Goal: Task Accomplishment & Management: Use online tool/utility

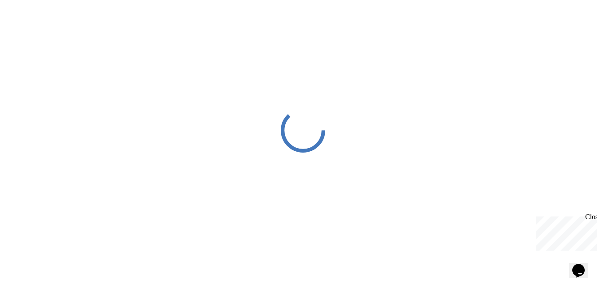
click at [594, 216] on div "Close" at bounding box center [590, 218] width 11 height 11
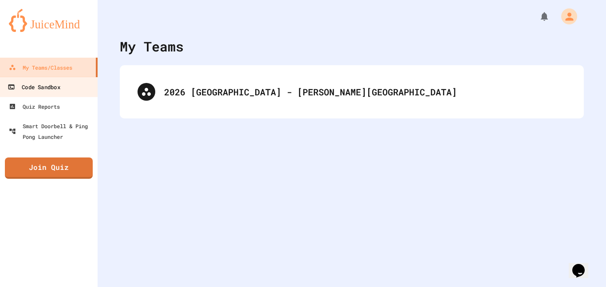
click at [39, 86] on div "Code Sandbox" at bounding box center [34, 87] width 52 height 11
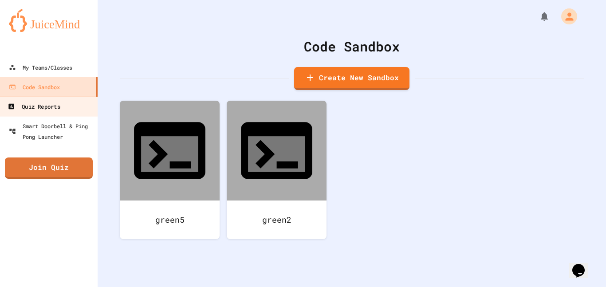
click at [35, 102] on div "Quiz Reports" at bounding box center [34, 106] width 52 height 11
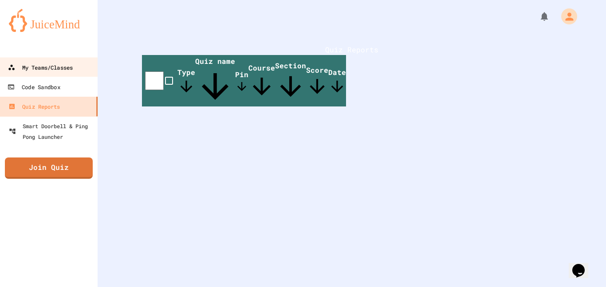
click at [49, 71] on div "My Teams/Classes" at bounding box center [40, 67] width 65 height 11
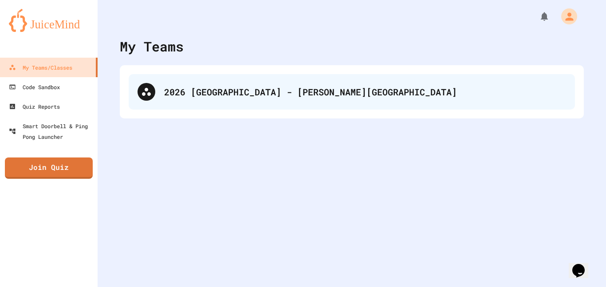
click at [205, 96] on div "2026 Salem - Lake George CS110" at bounding box center [365, 91] width 402 height 13
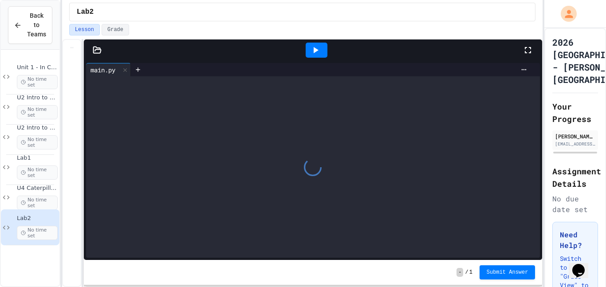
click at [102, 53] on div at bounding box center [97, 50] width 27 height 9
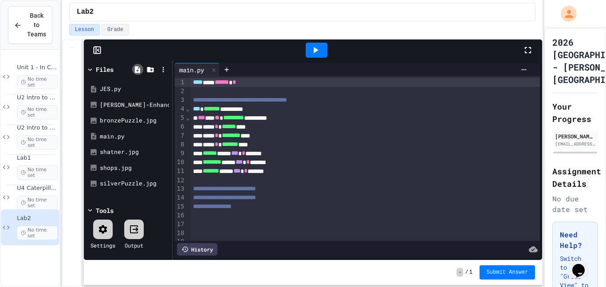
click at [138, 71] on icon at bounding box center [137, 69] width 5 height 7
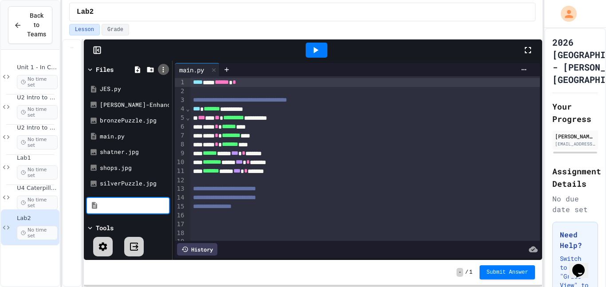
click at [165, 70] on icon at bounding box center [163, 70] width 8 height 8
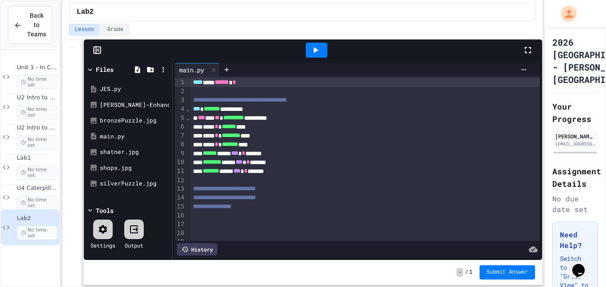
click at [322, 157] on div at bounding box center [330, 162] width 16 height 11
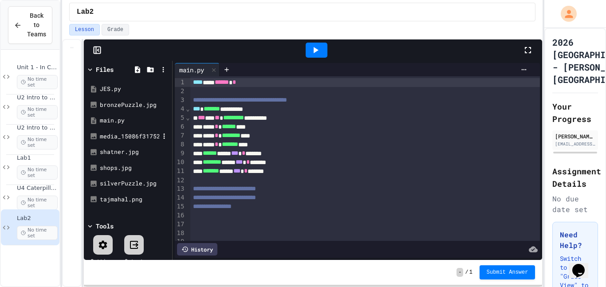
click at [118, 132] on div "media_15086f3175215e8b30c687366492153db28ef3a77.jpeg" at bounding box center [129, 136] width 59 height 9
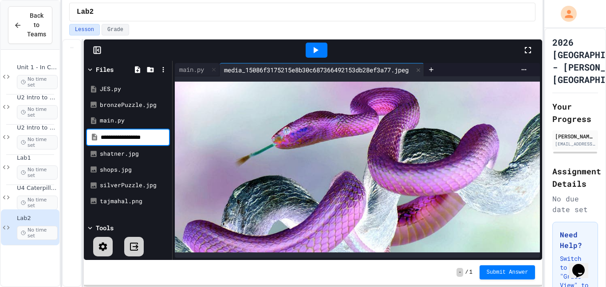
type input "**********"
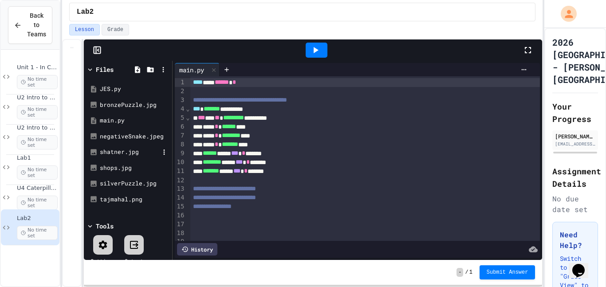
scroll to position [12, 0]
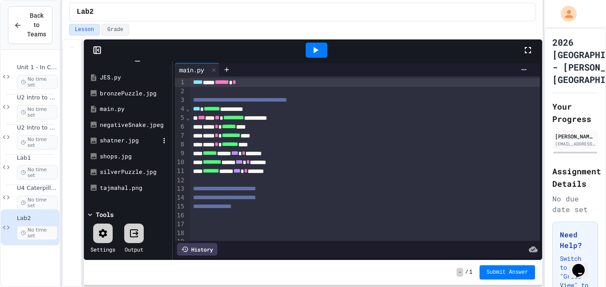
click at [132, 138] on div "shatner.jpg" at bounding box center [129, 140] width 59 height 9
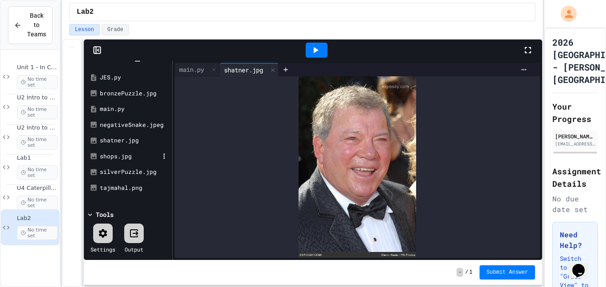
click at [126, 155] on div "shops.jpg" at bounding box center [129, 156] width 59 height 9
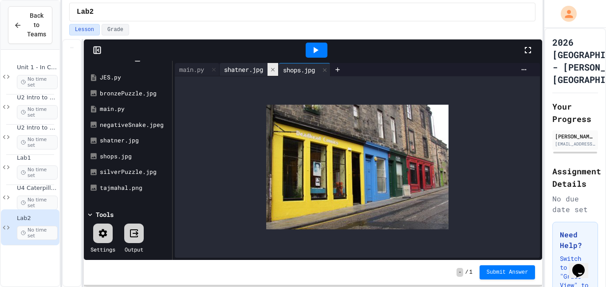
click at [274, 67] on icon at bounding box center [273, 70] width 6 height 6
click at [274, 67] on div at bounding box center [278, 69] width 14 height 13
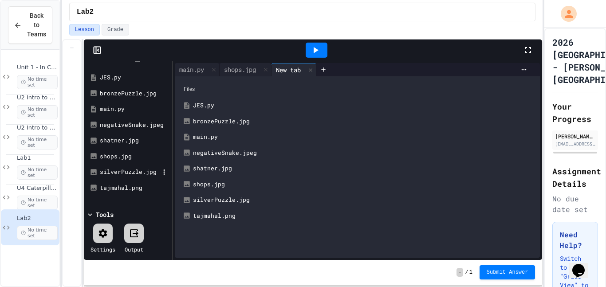
click at [121, 177] on div "silverPuzzle.jpg" at bounding box center [128, 172] width 84 height 16
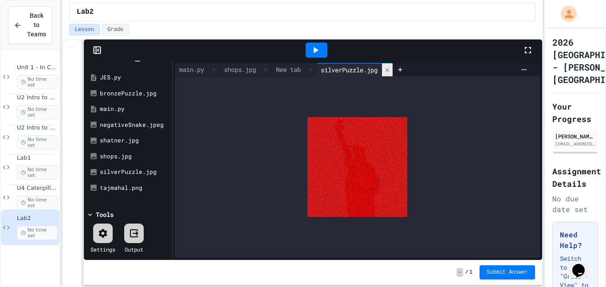
click at [389, 68] on icon at bounding box center [387, 70] width 4 height 4
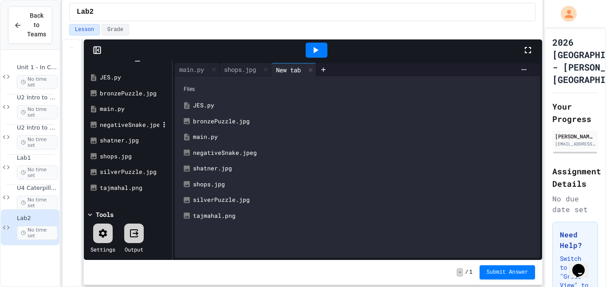
click at [117, 127] on div "negativeSnake.jpeg" at bounding box center [129, 125] width 59 height 9
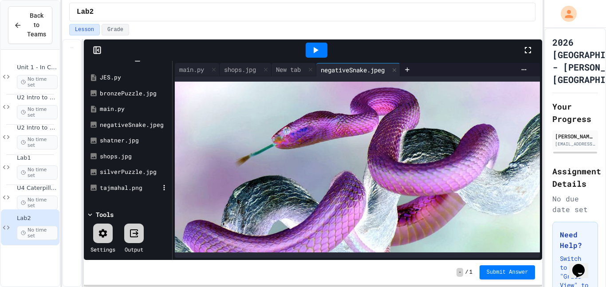
click at [102, 186] on div "tajmahal.png" at bounding box center [129, 188] width 59 height 9
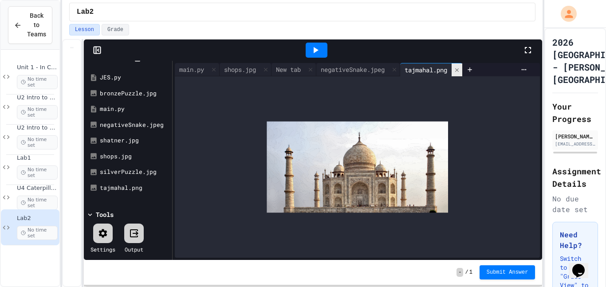
click at [462, 64] on div at bounding box center [457, 69] width 11 height 13
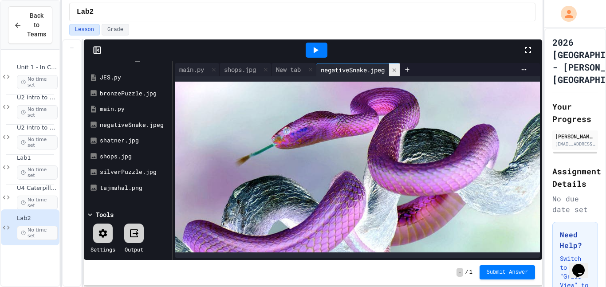
click at [397, 70] on icon at bounding box center [394, 70] width 6 height 6
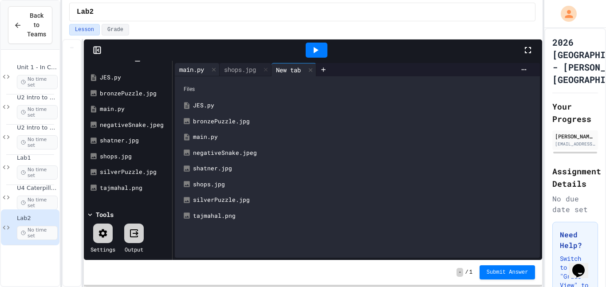
click at [187, 67] on div "main.py" at bounding box center [192, 69] width 34 height 9
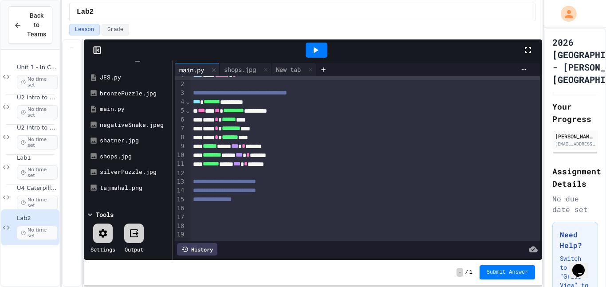
scroll to position [0, 0]
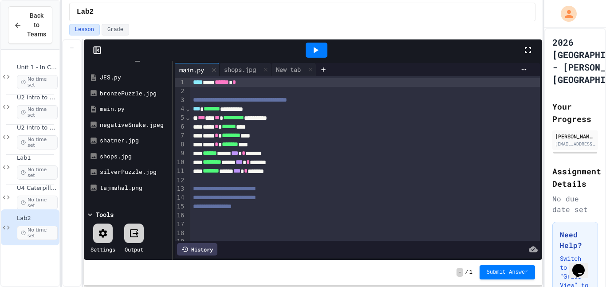
click at [272, 210] on div "**********" at bounding box center [365, 206] width 350 height 9
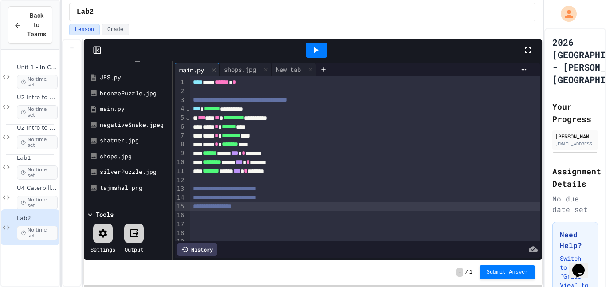
scroll to position [7, 0]
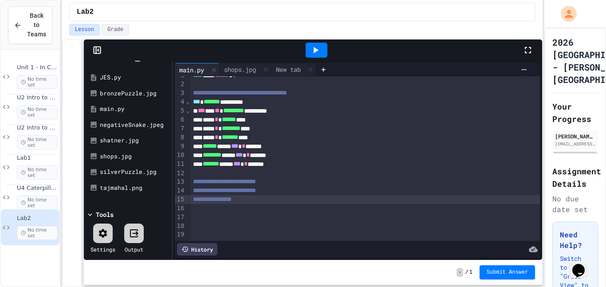
click at [272, 210] on div at bounding box center [365, 208] width 350 height 9
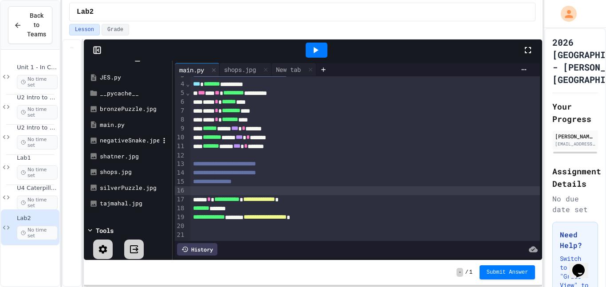
scroll to position [27, 0]
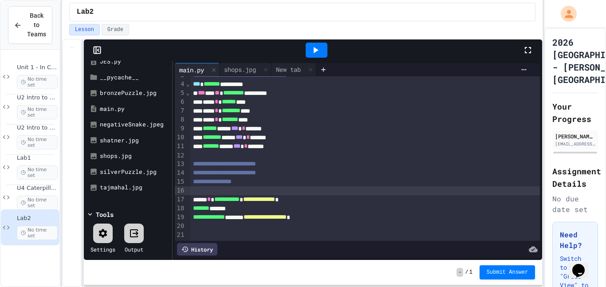
click at [131, 203] on div "Files JES.py __pycache__ bronzePuzzle.jpg main.py negativeSnake.jpeg shatner.jp…" at bounding box center [128, 160] width 88 height 199
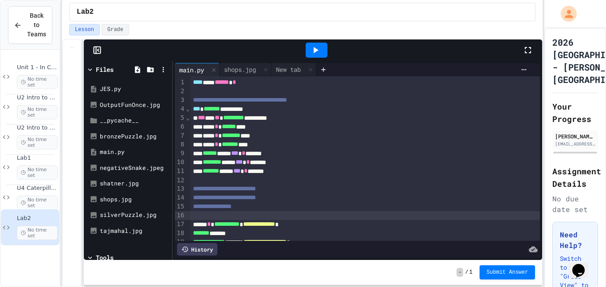
scroll to position [25, 0]
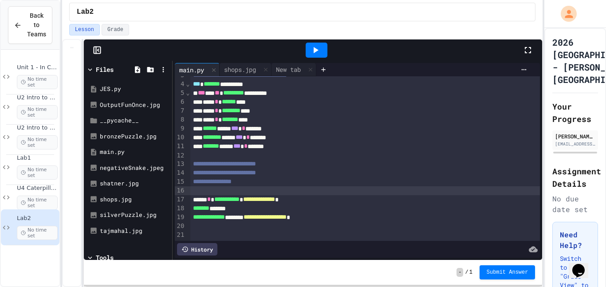
click at [227, 192] on div at bounding box center [365, 190] width 350 height 9
click at [309, 46] on div at bounding box center [317, 50] width 22 height 15
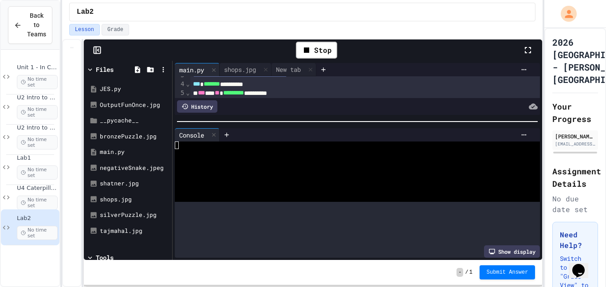
click at [269, 117] on div at bounding box center [358, 121] width 370 height 9
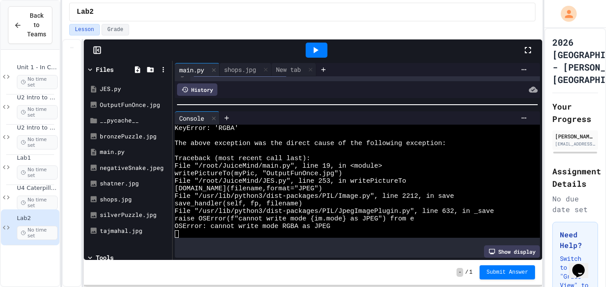
scroll to position [23, 0]
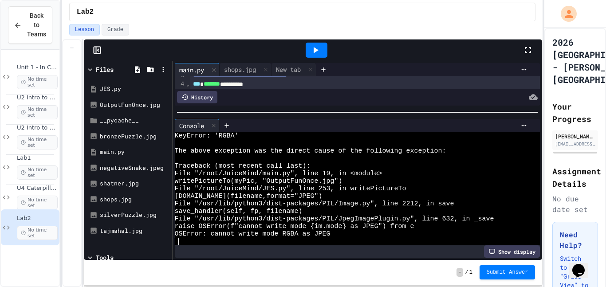
click at [359, 114] on div at bounding box center [358, 112] width 370 height 9
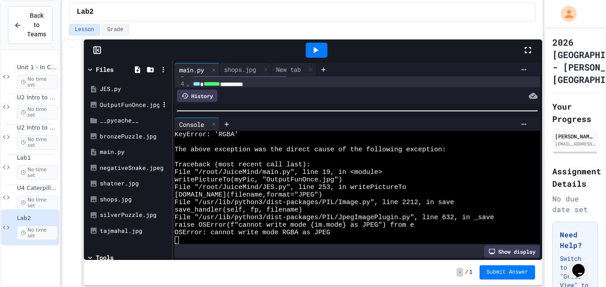
click at [135, 106] on div "OutputFunOnce.jpg" at bounding box center [129, 105] width 59 height 9
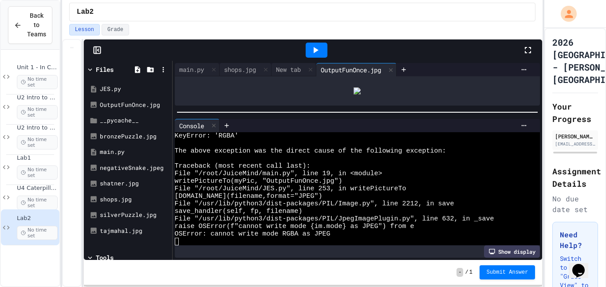
click at [346, 117] on div at bounding box center [358, 112] width 370 height 9
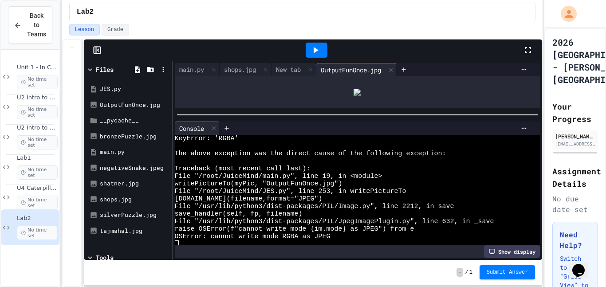
scroll to position [30, 0]
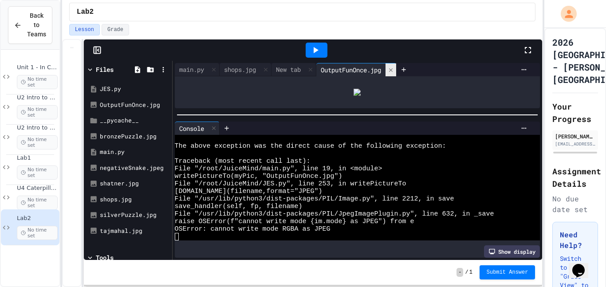
click at [394, 71] on icon at bounding box center [391, 70] width 6 height 6
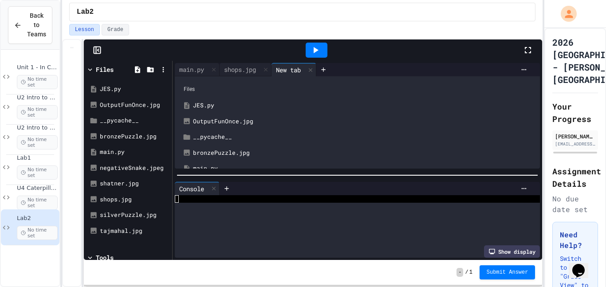
click at [333, 177] on div at bounding box center [358, 175] width 370 height 9
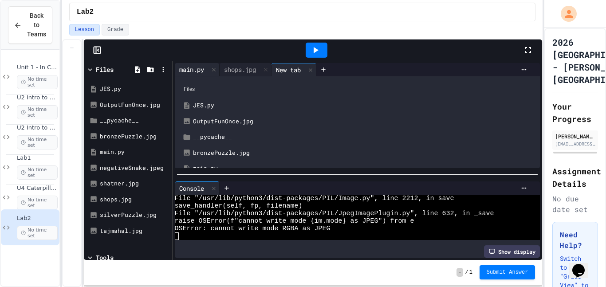
click at [193, 71] on div "main.py" at bounding box center [192, 69] width 34 height 9
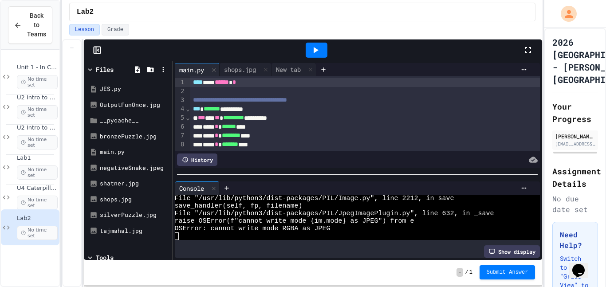
scroll to position [114, 0]
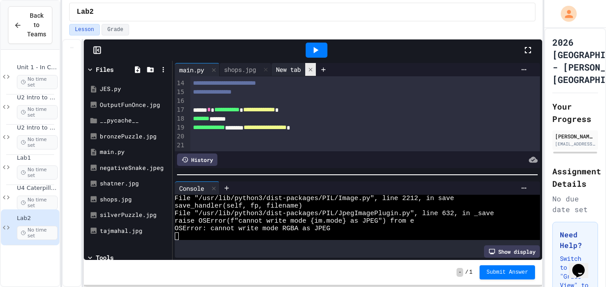
click at [312, 70] on icon at bounding box center [310, 69] width 4 height 4
click at [278, 104] on div at bounding box center [365, 101] width 350 height 9
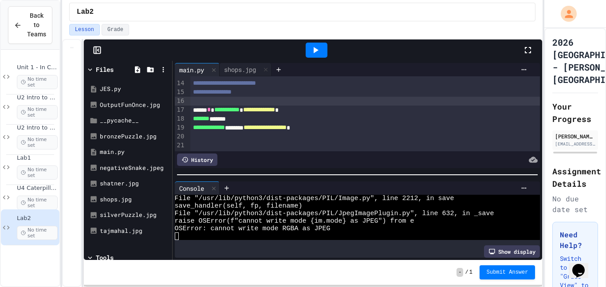
click at [275, 109] on span "**********" at bounding box center [259, 109] width 32 height 6
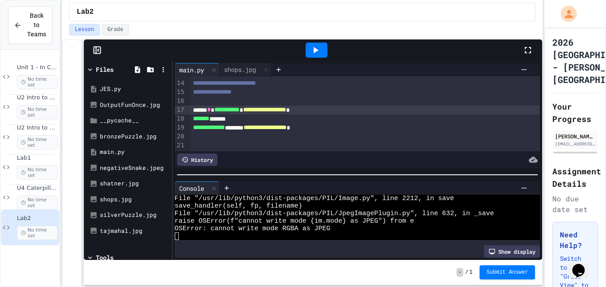
click at [317, 51] on icon at bounding box center [315, 50] width 11 height 11
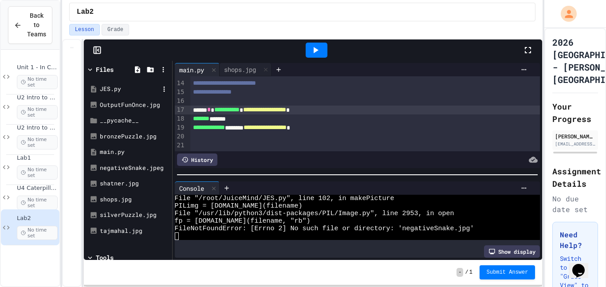
scroll to position [23, 0]
click at [286, 112] on span "**********" at bounding box center [264, 109] width 43 height 6
click at [322, 55] on div at bounding box center [317, 50] width 22 height 15
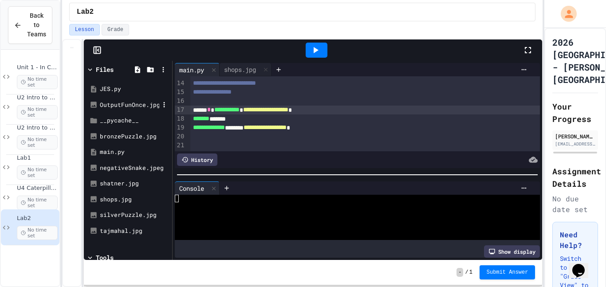
click at [135, 102] on div "OutputFunOnce.jpg" at bounding box center [129, 105] width 59 height 9
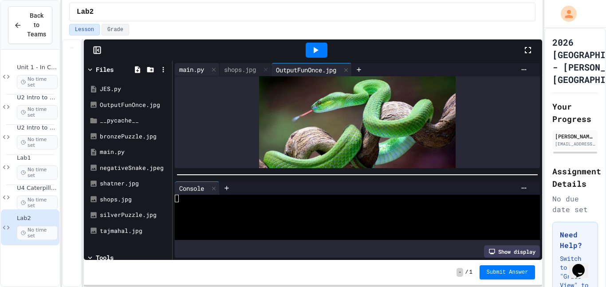
click at [198, 72] on div "main.py" at bounding box center [192, 69] width 34 height 9
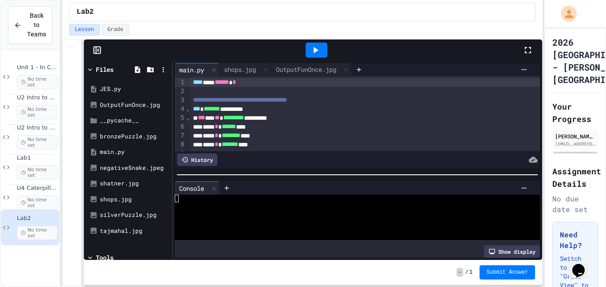
scroll to position [114, 0]
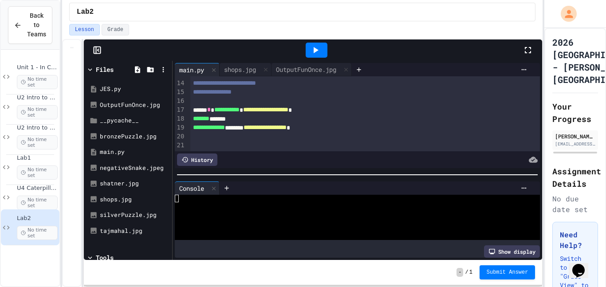
click at [282, 120] on div "******* *******" at bounding box center [365, 118] width 350 height 9
click at [249, 119] on div "******* * ***** *" at bounding box center [365, 118] width 350 height 9
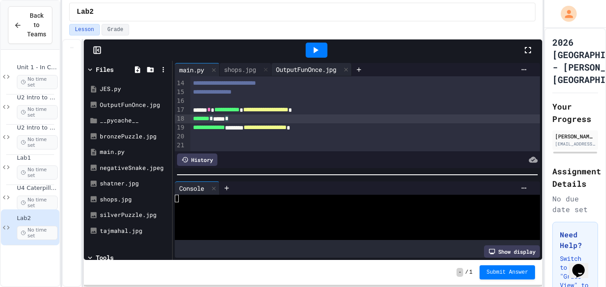
click at [322, 70] on div "OutputFunOnce.jpg" at bounding box center [305, 69] width 69 height 9
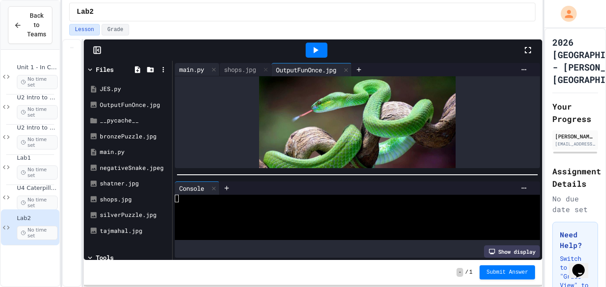
click at [204, 68] on div "main.py" at bounding box center [192, 69] width 34 height 9
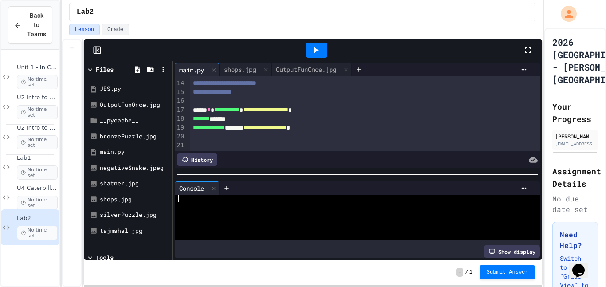
click at [288, 111] on span "**********" at bounding box center [265, 109] width 45 height 6
click at [277, 109] on span "**********" at bounding box center [260, 109] width 34 height 6
click at [84, 163] on div "**********" at bounding box center [302, 163] width 481 height 248
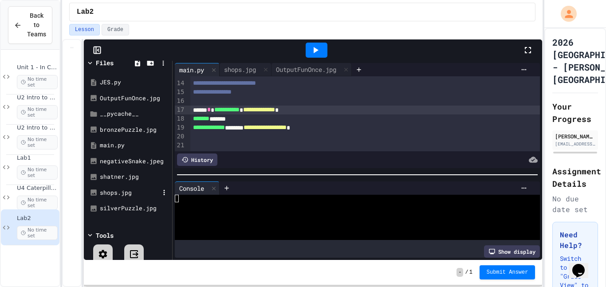
scroll to position [11, 0]
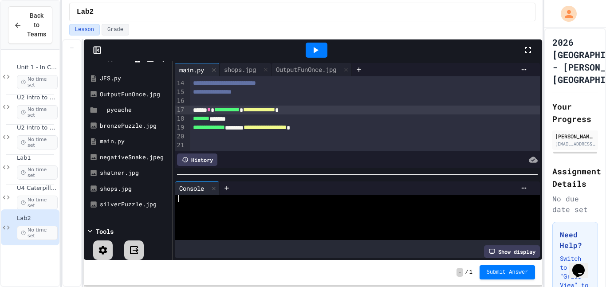
click at [161, 222] on div "Files JES.py OutputFunOnce.jpg __pycache__ bronzePuzzle.jpg main.py negativeSna…" at bounding box center [128, 160] width 88 height 199
click at [142, 128] on div "bronzePuzzle.jpg" at bounding box center [129, 126] width 59 height 9
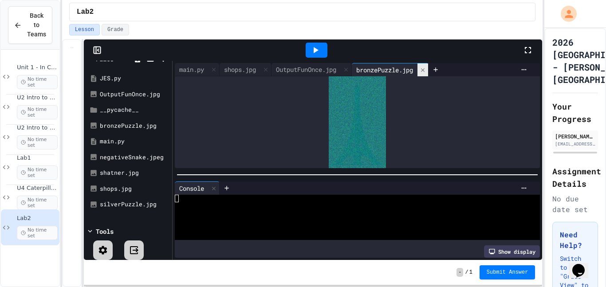
click at [426, 70] on icon at bounding box center [423, 70] width 6 height 6
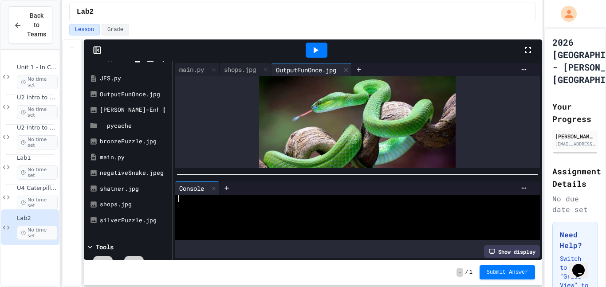
click at [172, 240] on li "Rename" at bounding box center [202, 248] width 61 height 16
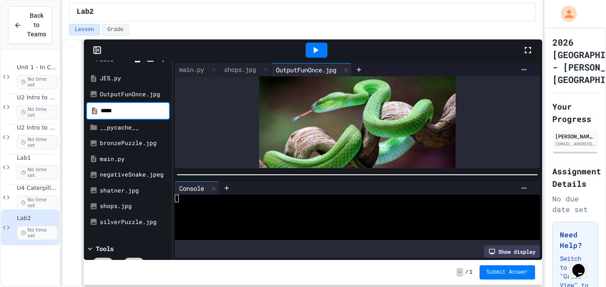
scroll to position [0, 0]
type input "**********"
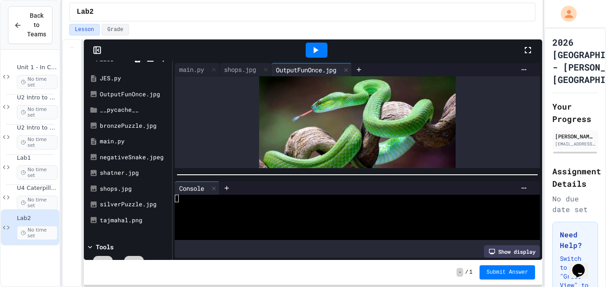
click at [310, 48] on icon at bounding box center [315, 50] width 11 height 11
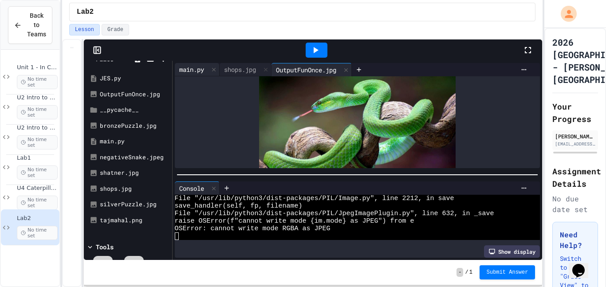
click at [199, 72] on div "main.py" at bounding box center [192, 69] width 34 height 9
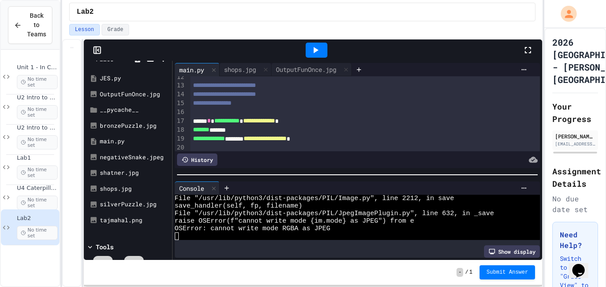
scroll to position [114, 0]
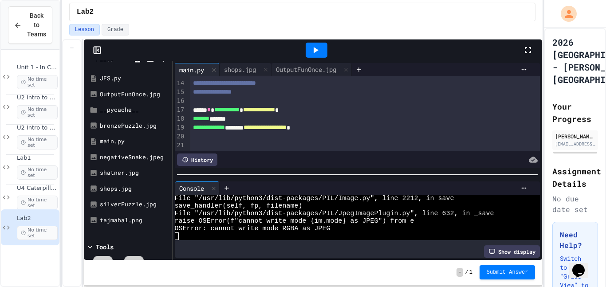
click at [300, 150] on div "**********" at bounding box center [365, 56] width 350 height 189
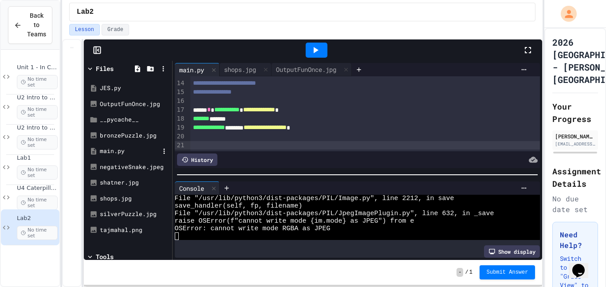
scroll to position [0, 0]
click at [313, 45] on icon at bounding box center [315, 50] width 11 height 11
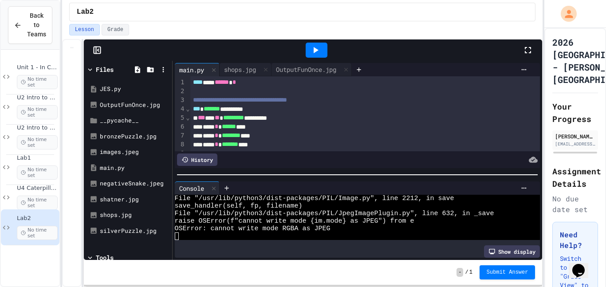
click at [287, 99] on span "**********" at bounding box center [240, 100] width 94 height 6
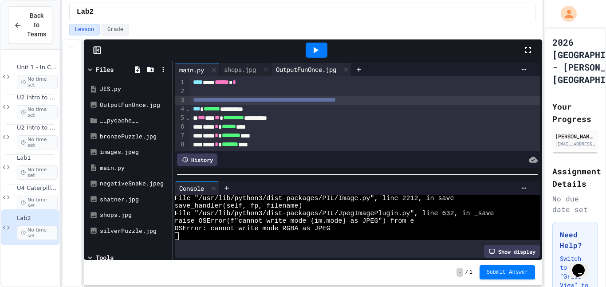
click at [321, 67] on div "OutputFunOnce.jpg" at bounding box center [305, 69] width 69 height 9
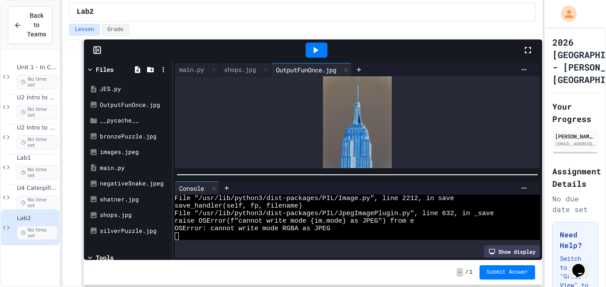
click at [364, 137] on img at bounding box center [357, 122] width 69 height 92
click at [203, 73] on div "main.py" at bounding box center [192, 69] width 34 height 9
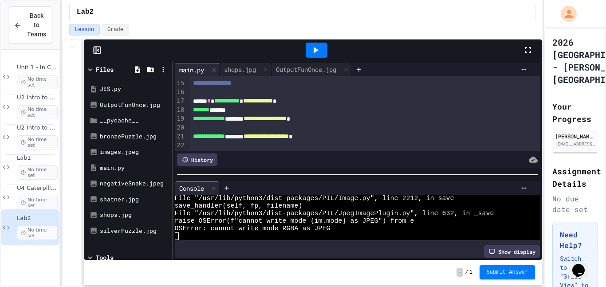
scroll to position [132, 0]
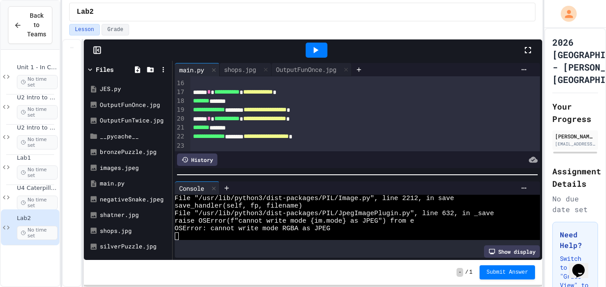
click at [312, 56] on div at bounding box center [317, 50] width 22 height 15
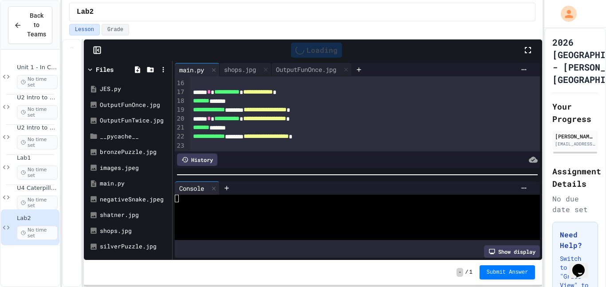
scroll to position [0, 0]
click at [137, 124] on div "OutputFunTwice.jpg" at bounding box center [129, 120] width 59 height 9
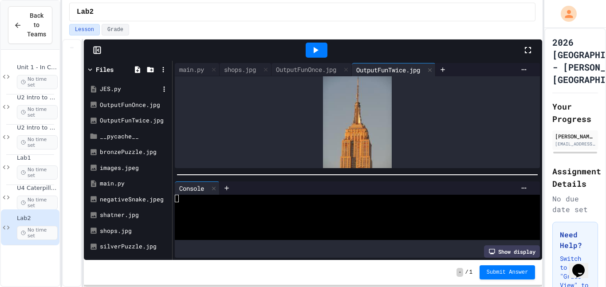
click at [114, 93] on div "JES.py" at bounding box center [129, 89] width 59 height 9
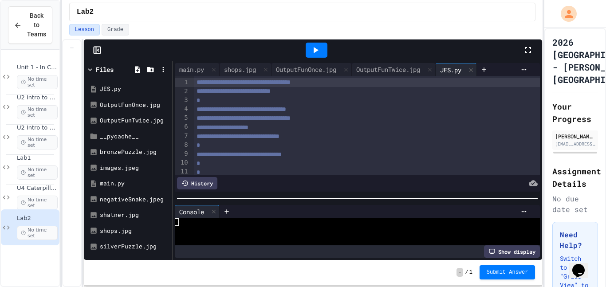
click at [338, 202] on div at bounding box center [358, 198] width 370 height 9
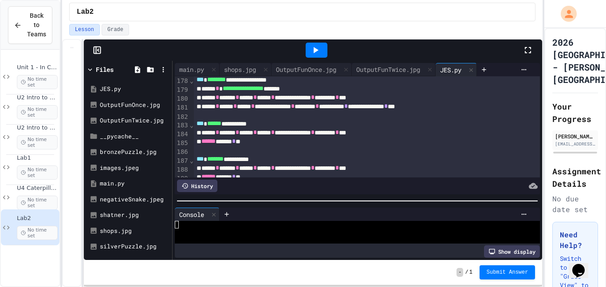
scroll to position [1628, 0]
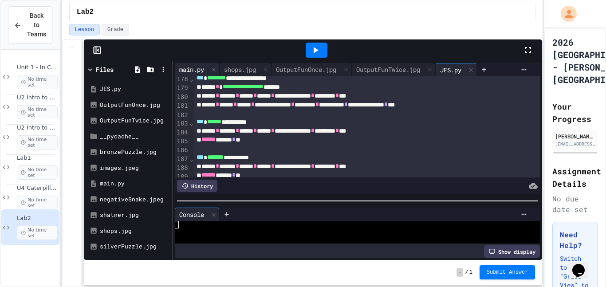
click at [196, 71] on div "main.py" at bounding box center [192, 69] width 34 height 9
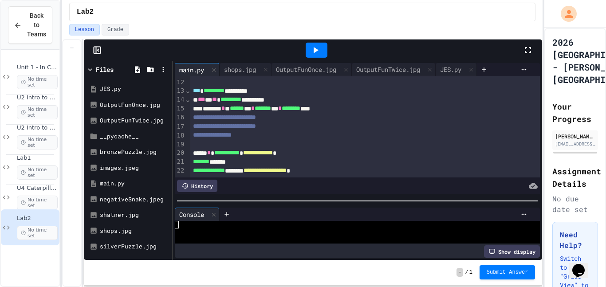
scroll to position [98, 0]
click at [193, 121] on span "**********" at bounding box center [224, 117] width 63 height 6
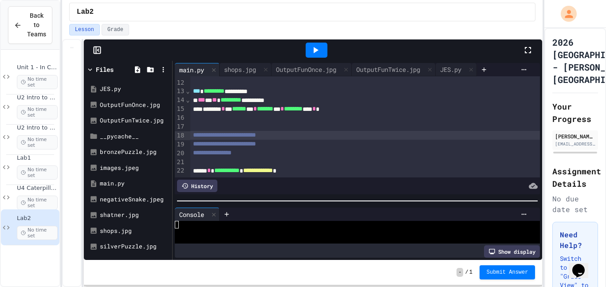
click at [245, 106] on div "******* * ** ****** *** * ******* *** * ******** **** * *" at bounding box center [365, 109] width 350 height 9
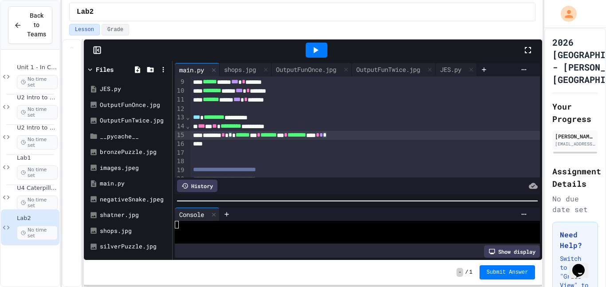
scroll to position [58, 0]
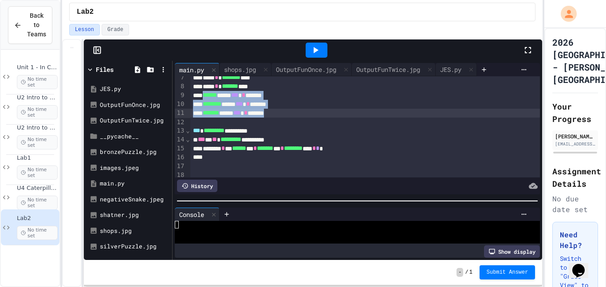
drag, startPoint x: 208, startPoint y: 94, endPoint x: 300, endPoint y: 114, distance: 95.0
click at [300, 114] on div "**********" at bounding box center [365, 161] width 350 height 286
click at [300, 114] on div "******* ***** *** * ******" at bounding box center [365, 113] width 350 height 9
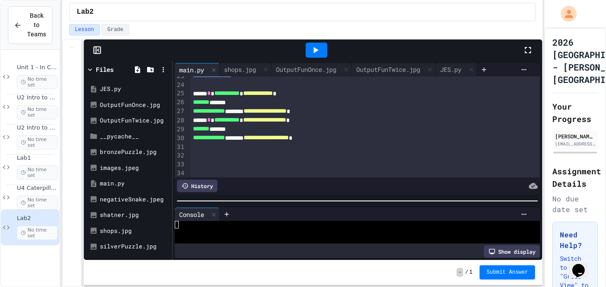
scroll to position [201, 0]
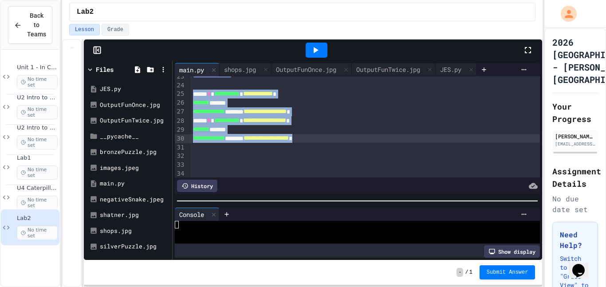
drag, startPoint x: 192, startPoint y: 94, endPoint x: 355, endPoint y: 140, distance: 169.8
click at [355, 140] on div "**********" at bounding box center [365, 27] width 350 height 304
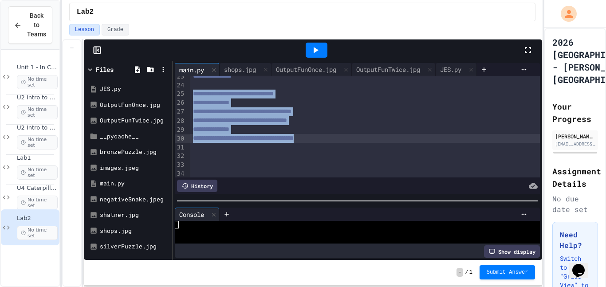
click at [369, 161] on div at bounding box center [365, 164] width 350 height 9
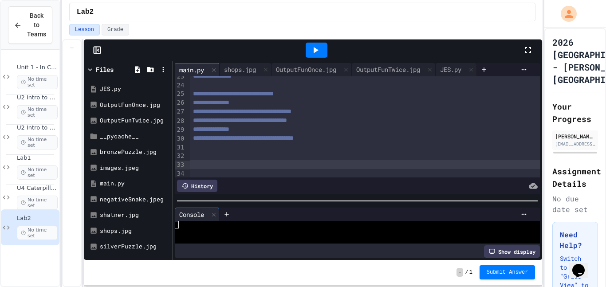
click at [368, 158] on div at bounding box center [365, 155] width 350 height 9
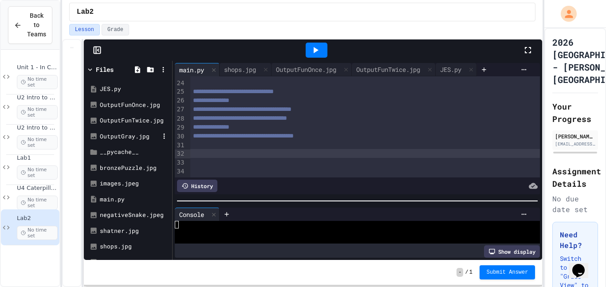
click at [132, 133] on div "OutputGray.jpg" at bounding box center [129, 136] width 59 height 9
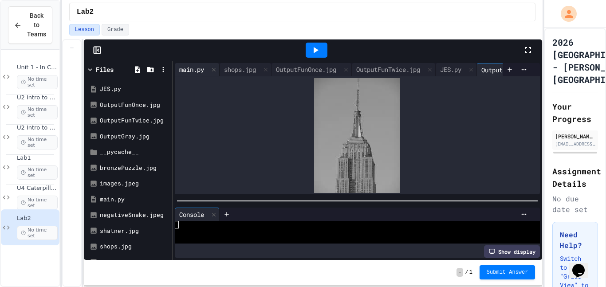
click at [197, 73] on div "main.py" at bounding box center [192, 69] width 34 height 9
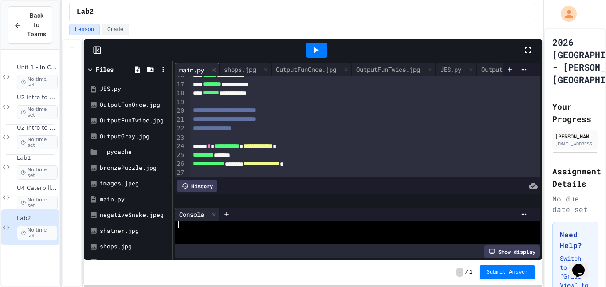
scroll to position [138, 0]
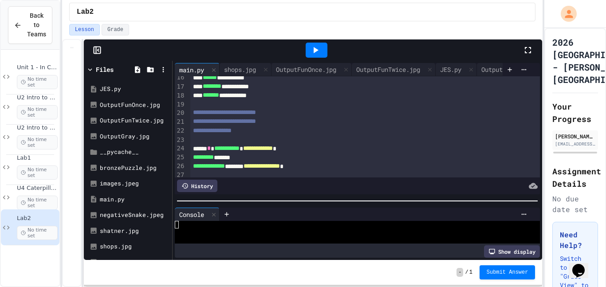
click at [218, 106] on div at bounding box center [365, 104] width 350 height 9
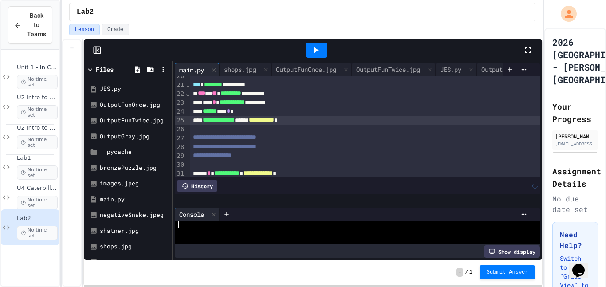
scroll to position [239, 0]
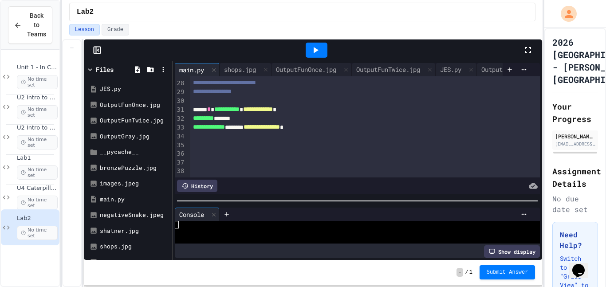
click at [323, 152] on div at bounding box center [365, 153] width 350 height 9
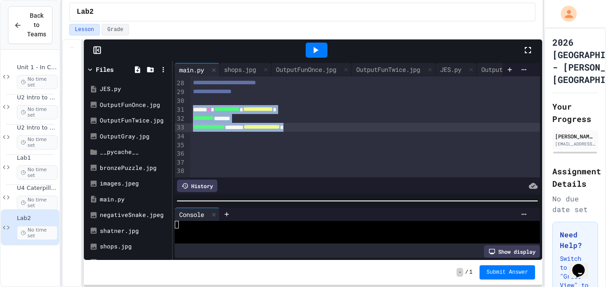
drag, startPoint x: 193, startPoint y: 110, endPoint x: 344, endPoint y: 127, distance: 152.1
click at [344, 127] on div "**********" at bounding box center [365, 7] width 350 height 339
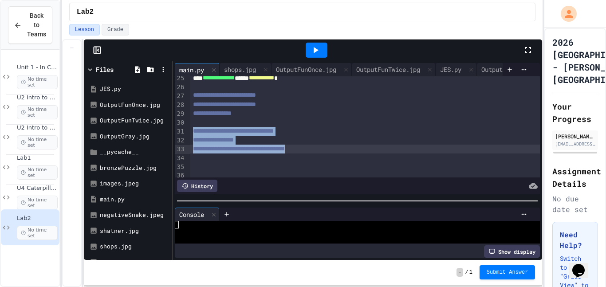
scroll to position [222, 0]
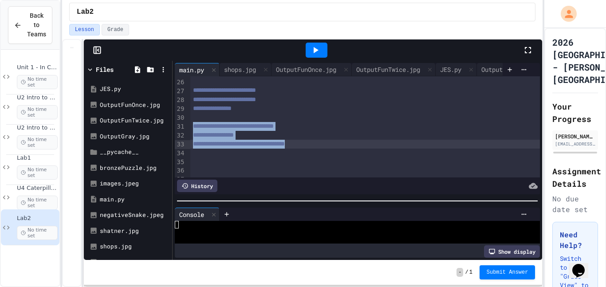
click at [226, 167] on div at bounding box center [365, 170] width 350 height 9
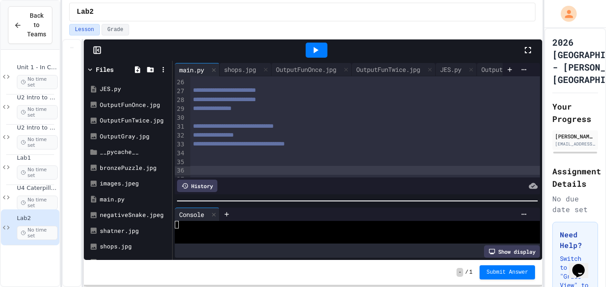
click at [226, 165] on div at bounding box center [365, 161] width 350 height 9
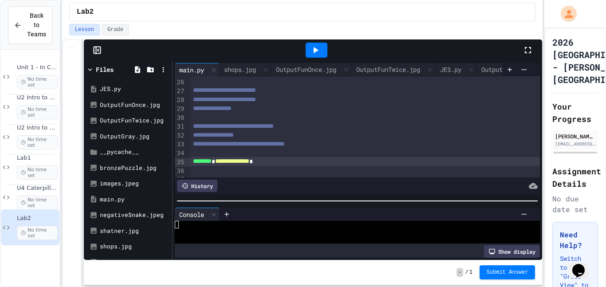
click at [312, 50] on icon at bounding box center [315, 50] width 11 height 11
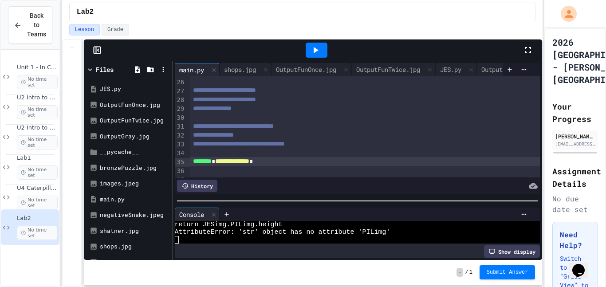
scroll to position [60, 0]
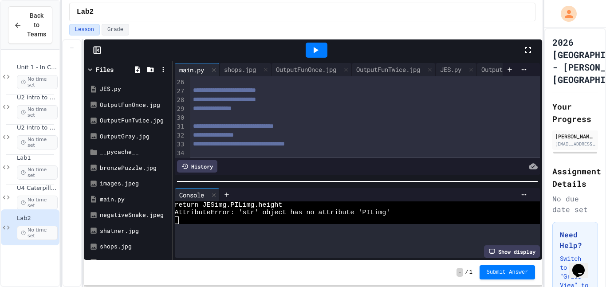
click at [315, 181] on div at bounding box center [357, 181] width 361 height 1
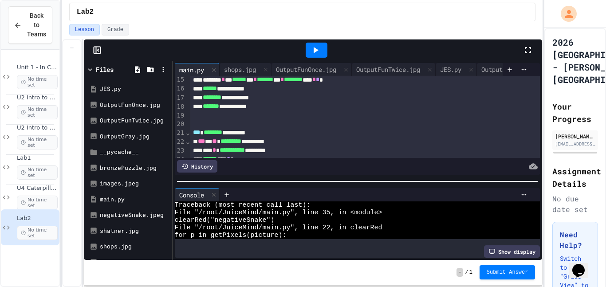
scroll to position [0, 0]
click at [286, 216] on span "File "/root/JuiceMind/main.py", line 35, in <module>" at bounding box center [279, 213] width 208 height 8
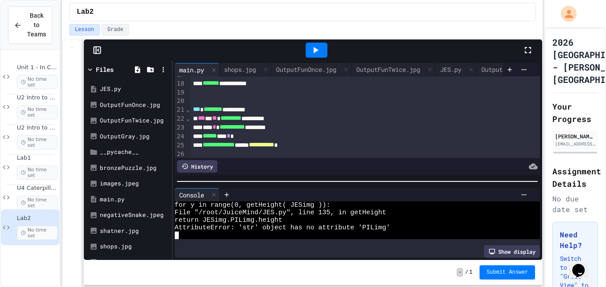
scroll to position [157, 0]
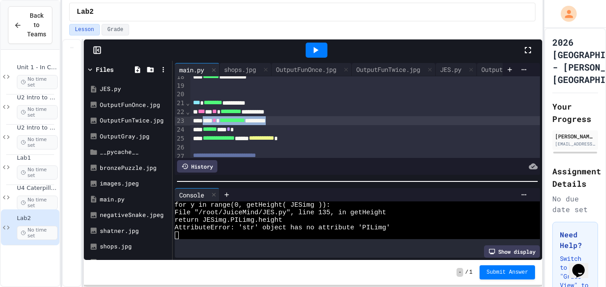
drag, startPoint x: 312, startPoint y: 118, endPoint x: 207, endPoint y: 118, distance: 104.7
click at [207, 118] on div "**********" at bounding box center [365, 120] width 350 height 9
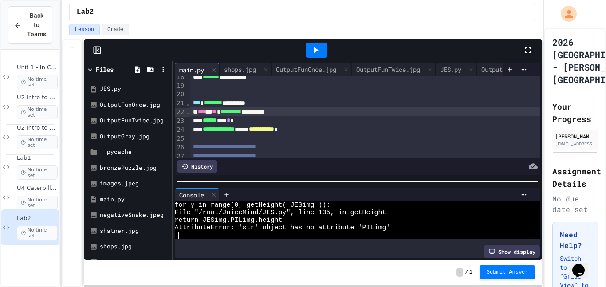
click at [286, 104] on div "**********" at bounding box center [365, 102] width 350 height 9
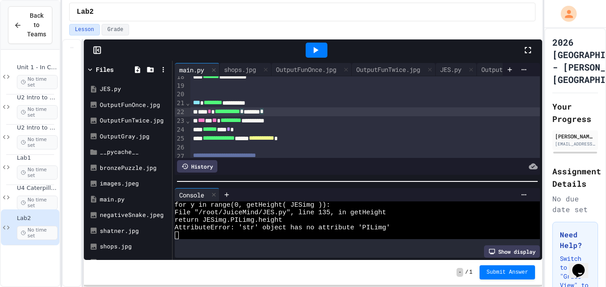
click at [316, 51] on icon at bounding box center [316, 50] width 5 height 6
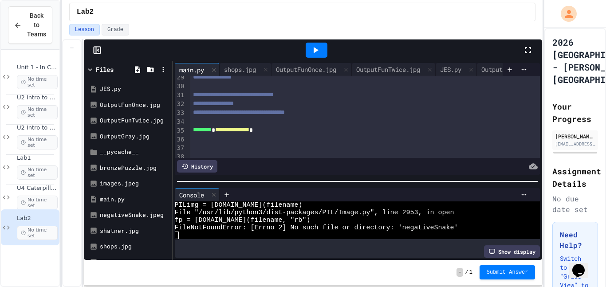
scroll to position [259, 0]
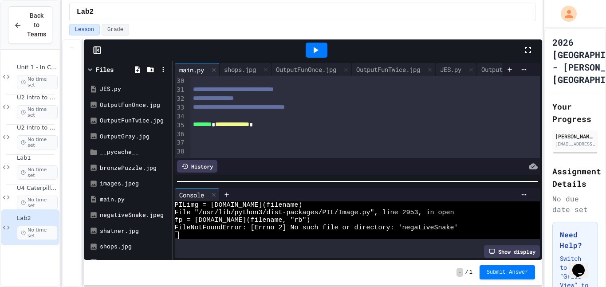
click at [249, 125] on span "**********" at bounding box center [232, 124] width 34 height 6
click at [322, 46] on div at bounding box center [317, 50] width 22 height 15
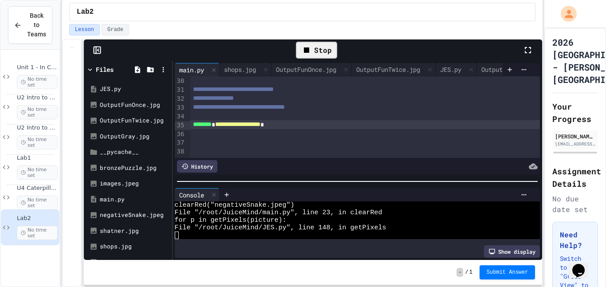
scroll to position [45, 0]
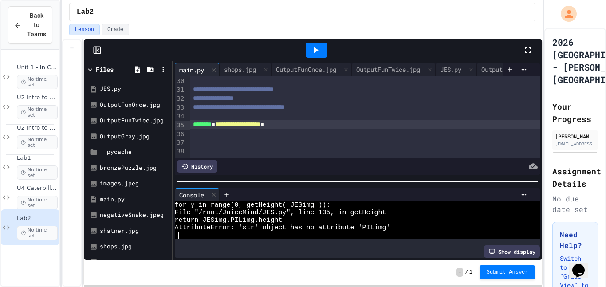
click at [283, 183] on div at bounding box center [358, 181] width 370 height 9
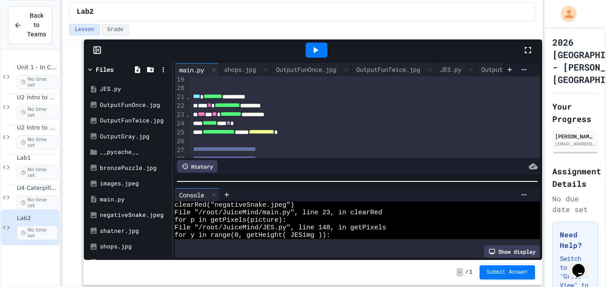
scroll to position [18, 0]
click at [282, 116] on div "**********" at bounding box center [365, 114] width 350 height 9
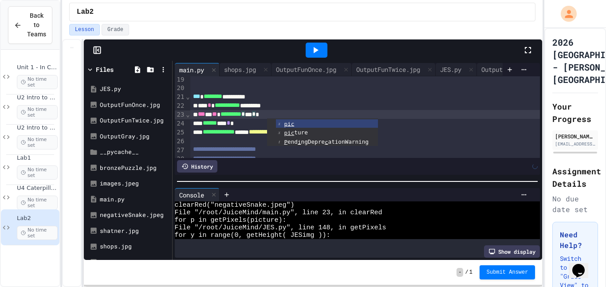
click at [311, 52] on icon at bounding box center [315, 50] width 11 height 11
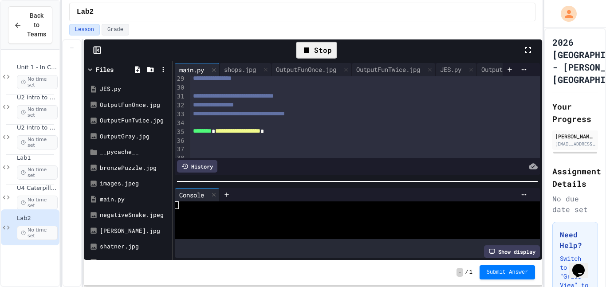
scroll to position [259, 0]
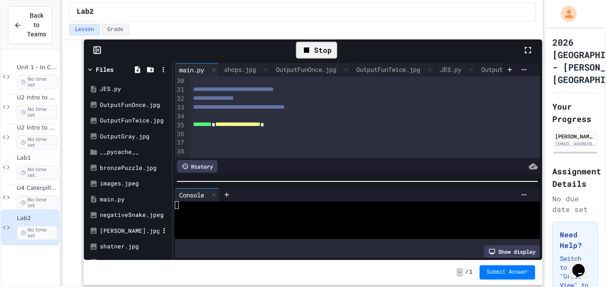
click at [110, 235] on div "noRed.jpg" at bounding box center [129, 231] width 59 height 9
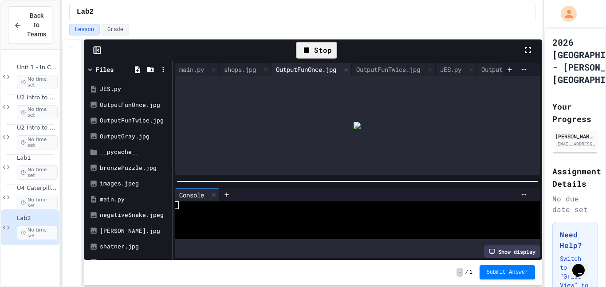
scroll to position [0, 110]
click at [506, 71] on div at bounding box center [511, 69] width 11 height 13
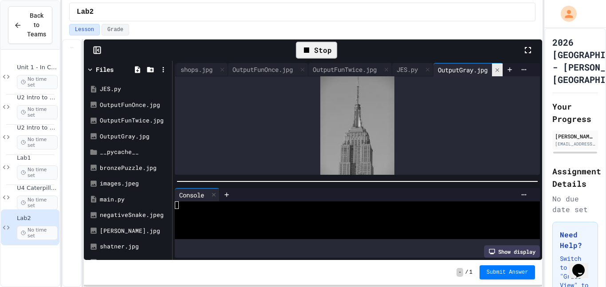
click at [495, 71] on icon at bounding box center [497, 70] width 4 height 4
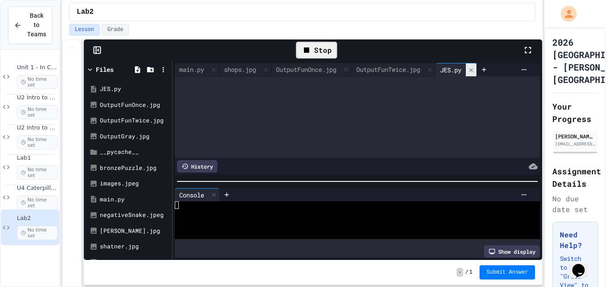
click at [474, 70] on icon at bounding box center [471, 70] width 6 height 6
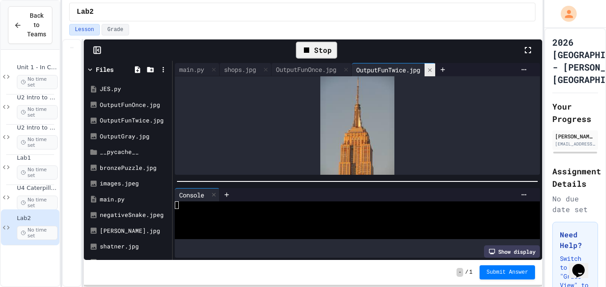
click at [433, 68] on icon at bounding box center [430, 70] width 6 height 6
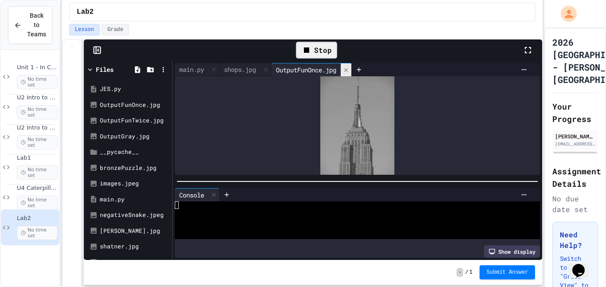
click at [349, 75] on div at bounding box center [346, 69] width 11 height 13
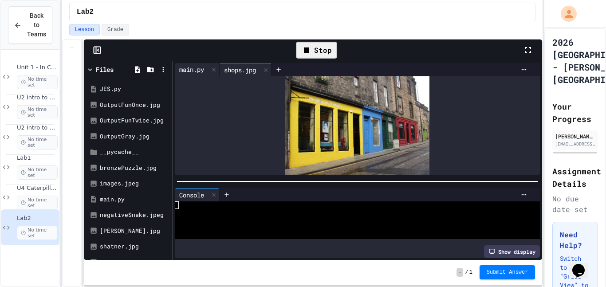
click at [187, 71] on div "main.py" at bounding box center [192, 69] width 34 height 9
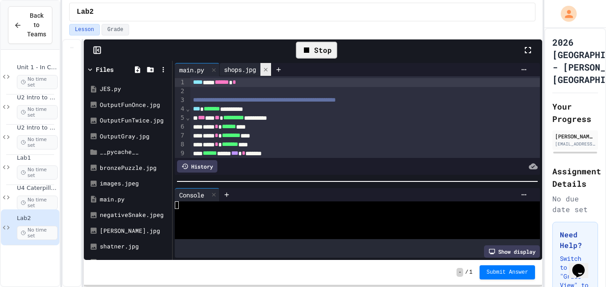
click at [267, 68] on icon at bounding box center [266, 70] width 6 height 6
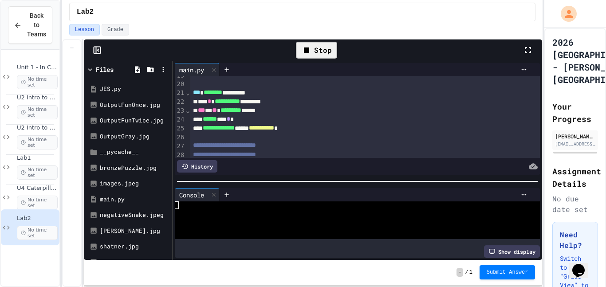
scroll to position [168, 0]
click at [207, 128] on span "**********" at bounding box center [219, 126] width 32 height 6
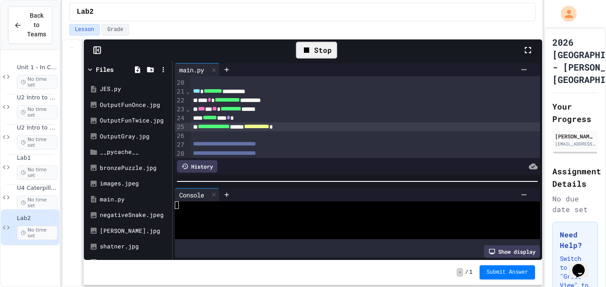
click at [323, 46] on div "Stop" at bounding box center [316, 50] width 41 height 17
click at [322, 48] on div at bounding box center [317, 50] width 22 height 15
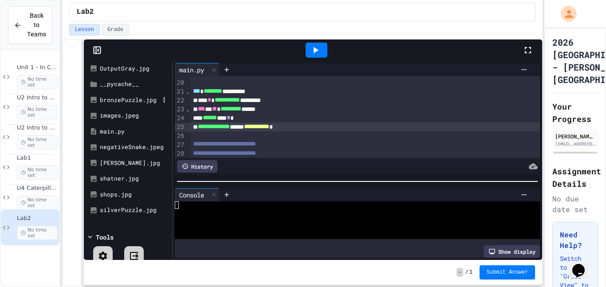
scroll to position [81, 0]
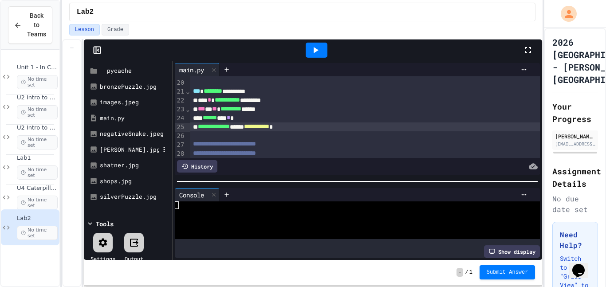
click at [106, 150] on div "noRed.jpg" at bounding box center [129, 149] width 59 height 9
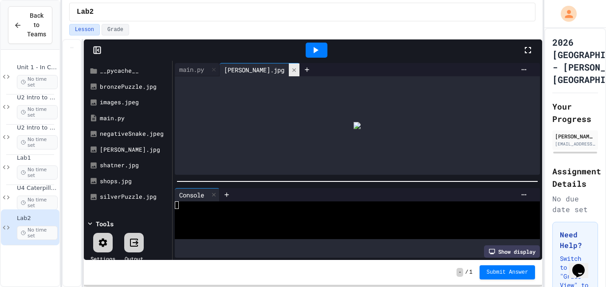
click at [292, 69] on icon at bounding box center [294, 70] width 4 height 4
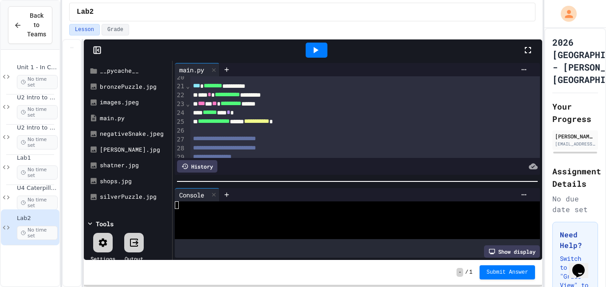
scroll to position [179, 0]
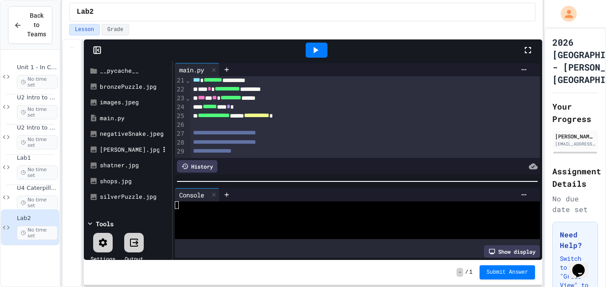
click at [121, 155] on div "noRed.jpg" at bounding box center [128, 150] width 84 height 16
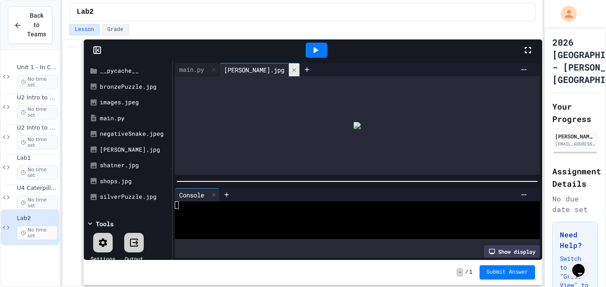
click at [289, 72] on div at bounding box center [294, 69] width 11 height 13
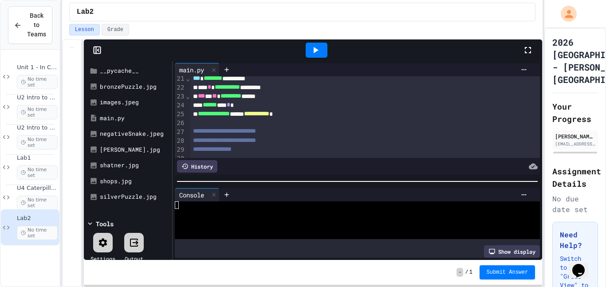
scroll to position [259, 0]
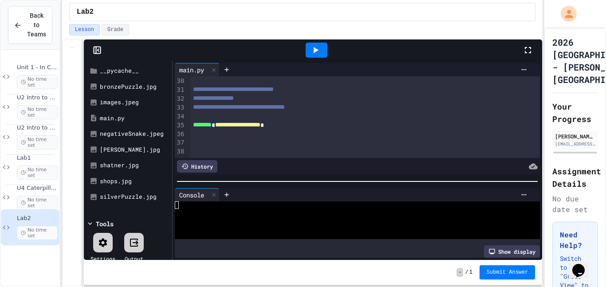
click at [248, 126] on span "**********" at bounding box center [237, 125] width 45 height 6
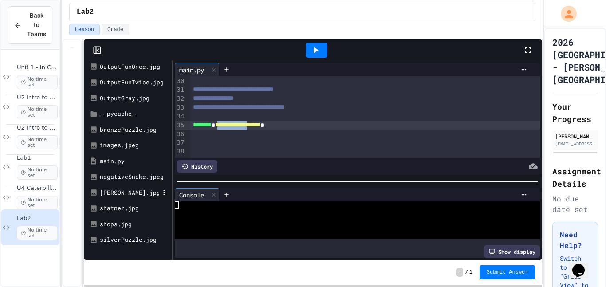
scroll to position [40, 0]
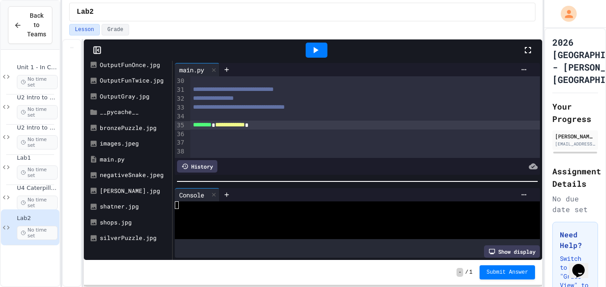
click at [245, 127] on span "**********" at bounding box center [230, 125] width 30 height 6
click at [315, 43] on div at bounding box center [317, 50] width 22 height 15
click at [259, 65] on div at bounding box center [376, 69] width 312 height 13
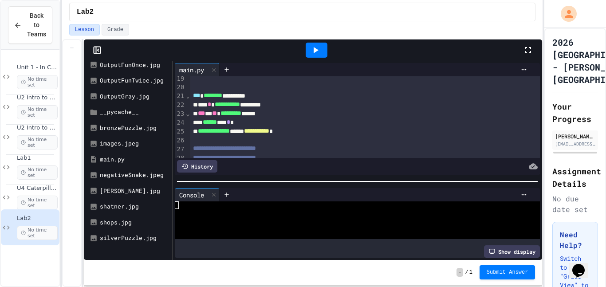
scroll to position [163, 0]
click at [122, 195] on div "noRed.jpg" at bounding box center [129, 191] width 59 height 9
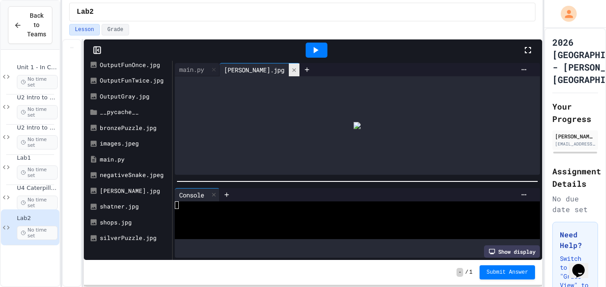
click at [291, 71] on icon at bounding box center [294, 70] width 6 height 6
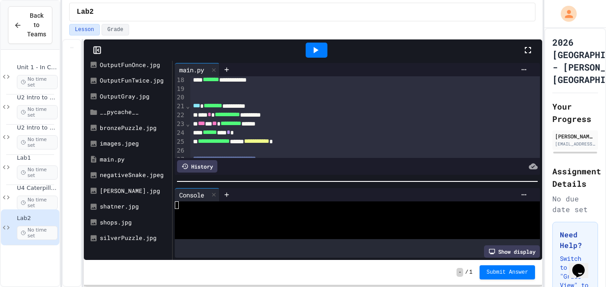
scroll to position [155, 0]
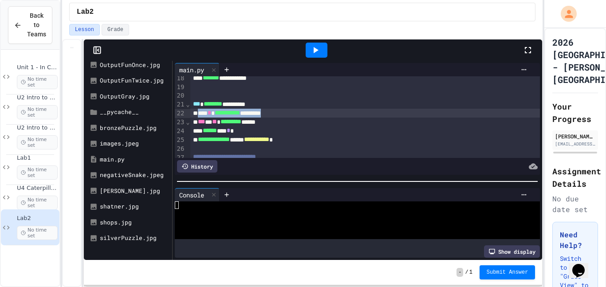
drag, startPoint x: 297, startPoint y: 110, endPoint x: 200, endPoint y: 112, distance: 97.1
click at [200, 112] on div "**********" at bounding box center [365, 113] width 350 height 9
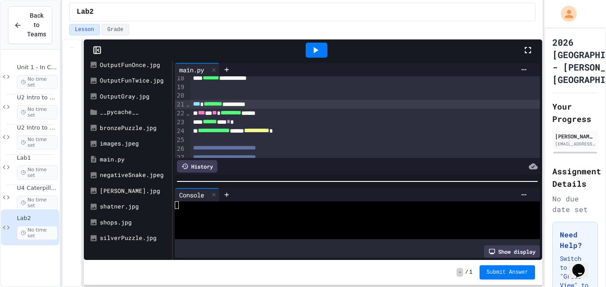
scroll to position [249, 0]
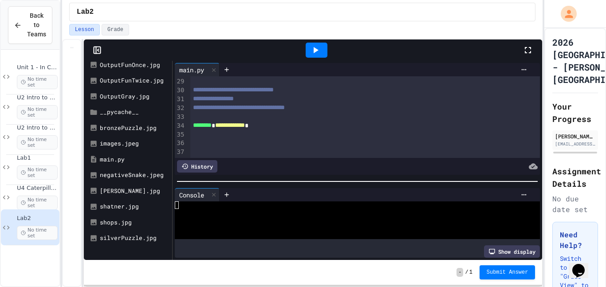
click at [245, 117] on div at bounding box center [365, 117] width 350 height 9
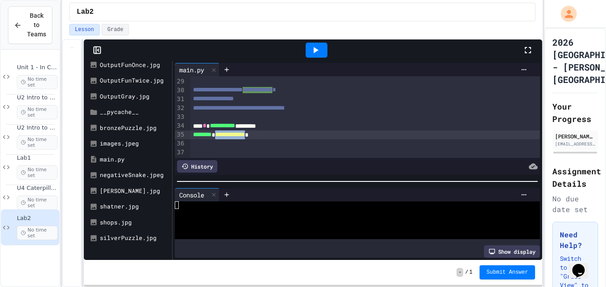
drag, startPoint x: 270, startPoint y: 138, endPoint x: 224, endPoint y: 136, distance: 46.2
click at [224, 136] on div "**********" at bounding box center [365, 134] width 350 height 9
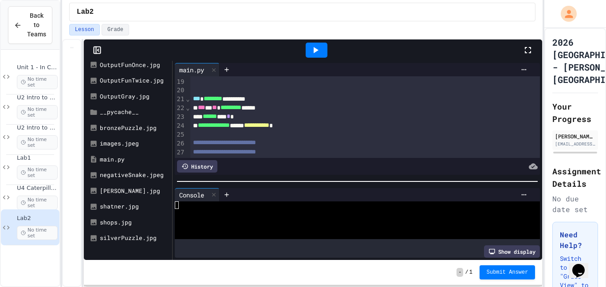
scroll to position [160, 0]
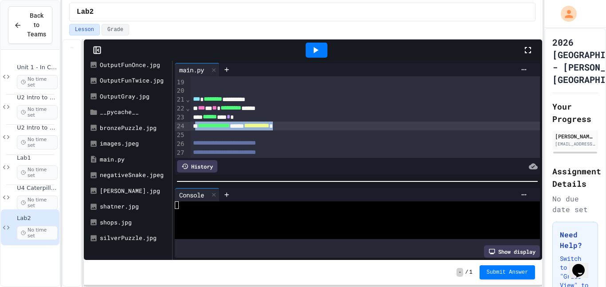
drag, startPoint x: 315, startPoint y: 124, endPoint x: 198, endPoint y: 130, distance: 117.7
click at [198, 130] on div "**********" at bounding box center [365, 126] width 350 height 9
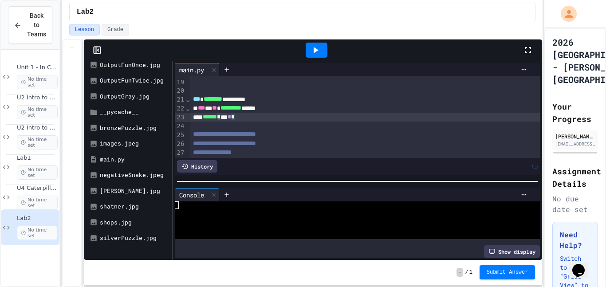
scroll to position [249, 0]
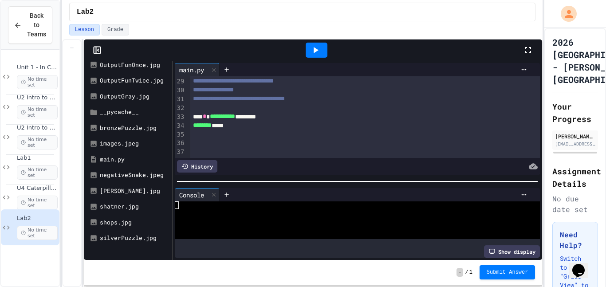
click at [243, 131] on div at bounding box center [365, 134] width 350 height 9
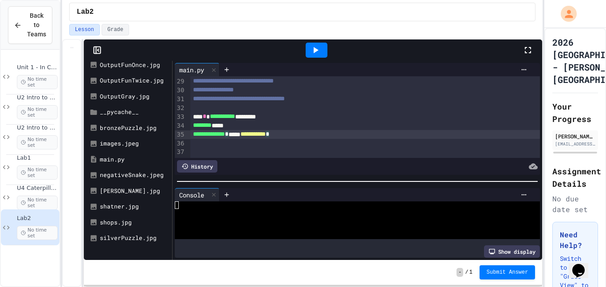
click at [324, 49] on div at bounding box center [317, 50] width 22 height 15
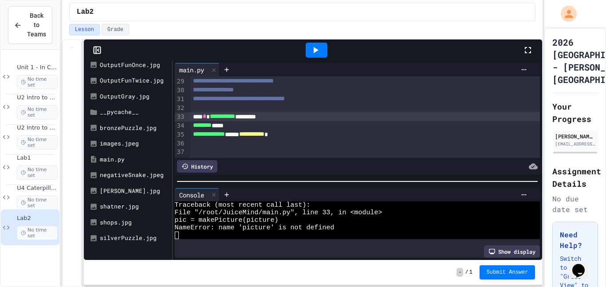
click at [266, 117] on div "**********" at bounding box center [365, 116] width 350 height 9
click at [310, 44] on div at bounding box center [317, 50] width 22 height 15
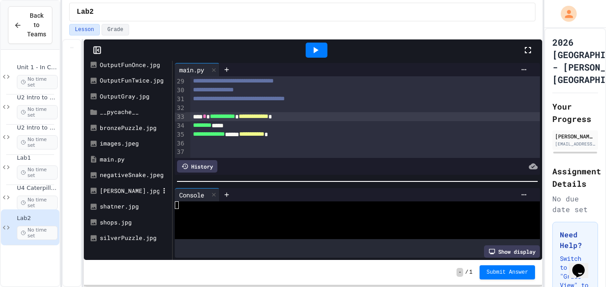
click at [109, 192] on div "noRed.jpg" at bounding box center [129, 191] width 59 height 9
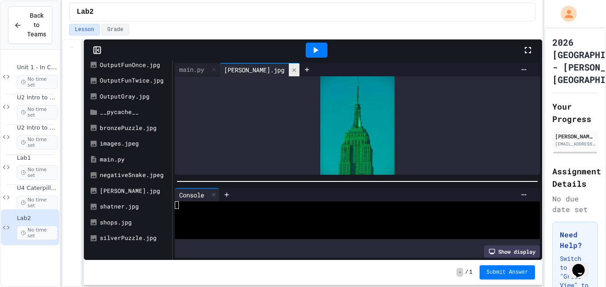
click at [291, 70] on icon at bounding box center [294, 70] width 6 height 6
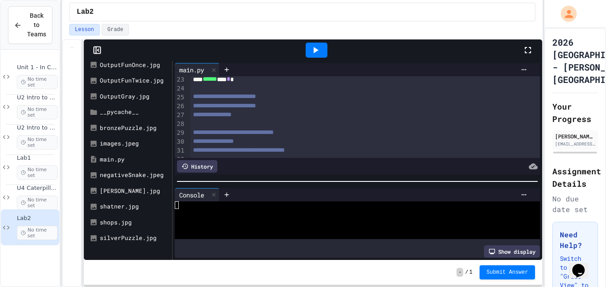
scroll to position [250, 0]
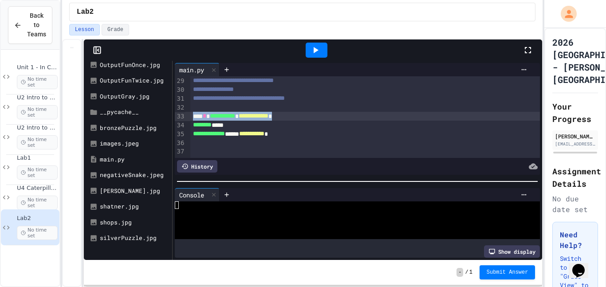
drag, startPoint x: 318, startPoint y: 115, endPoint x: 193, endPoint y: 118, distance: 125.1
click at [193, 118] on div "**********" at bounding box center [365, 116] width 350 height 9
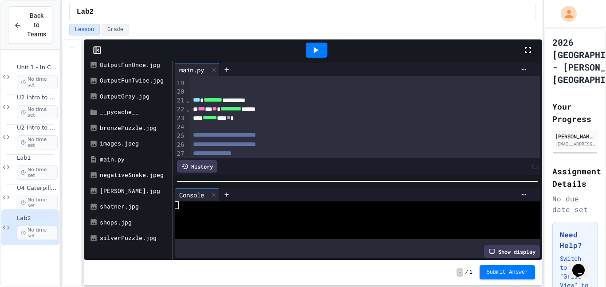
scroll to position [158, 0]
click at [280, 105] on div "**********" at bounding box center [365, 101] width 350 height 9
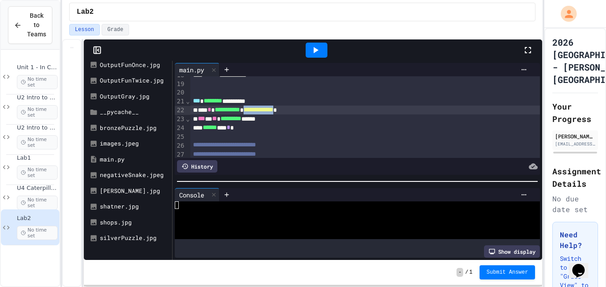
drag, startPoint x: 310, startPoint y: 111, endPoint x: 263, endPoint y: 110, distance: 47.0
click at [277, 126] on div "****** *** * *" at bounding box center [365, 127] width 350 height 9
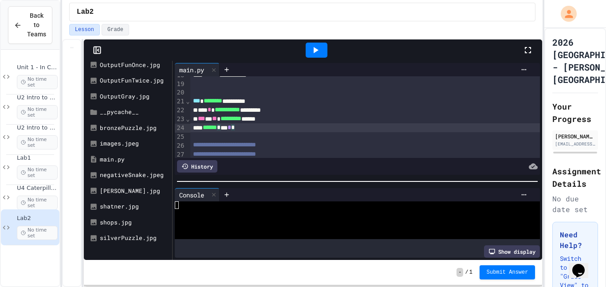
scroll to position [259, 0]
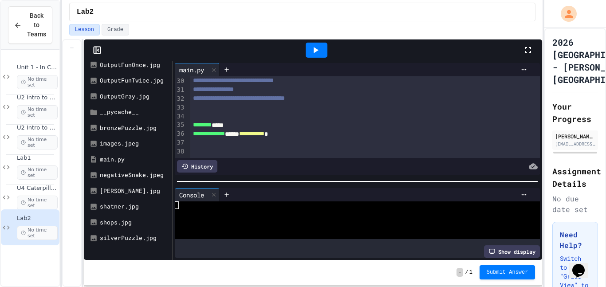
click at [232, 125] on div "******** *****" at bounding box center [365, 125] width 350 height 9
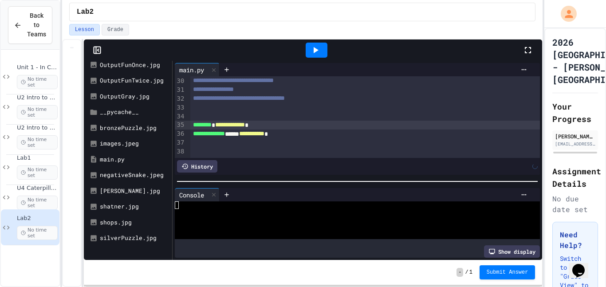
click at [310, 45] on icon at bounding box center [315, 50] width 11 height 11
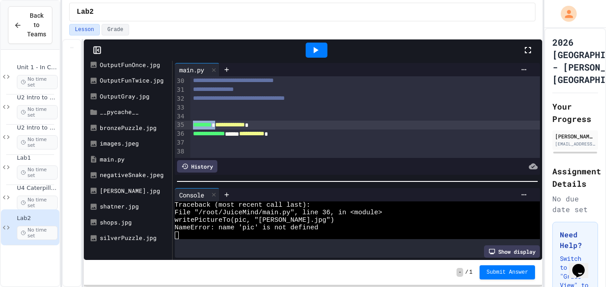
drag, startPoint x: 283, startPoint y: 125, endPoint x: 190, endPoint y: 123, distance: 92.3
click at [190, 123] on div "**********" at bounding box center [365, 125] width 350 height 9
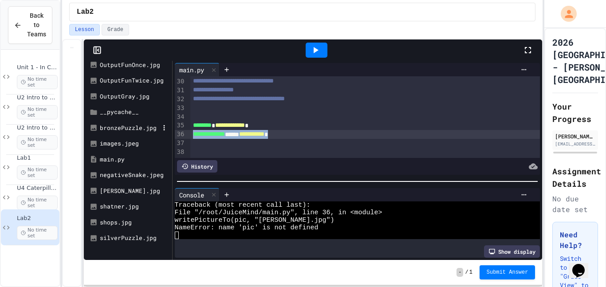
drag, startPoint x: 307, startPoint y: 134, endPoint x: 158, endPoint y: 133, distance: 149.0
click at [158, 133] on div "**********" at bounding box center [313, 160] width 459 height 199
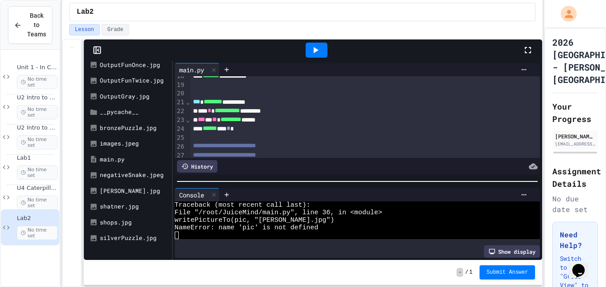
scroll to position [157, 0]
click at [254, 130] on div "****** *** * *" at bounding box center [365, 129] width 350 height 9
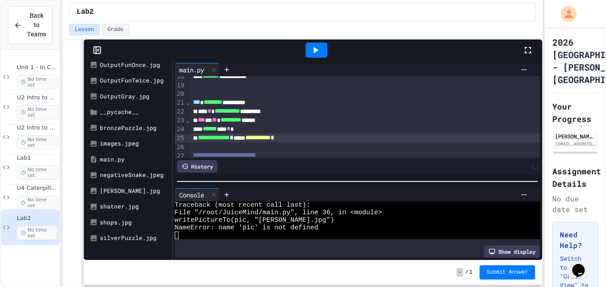
click at [315, 54] on icon at bounding box center [315, 50] width 11 height 11
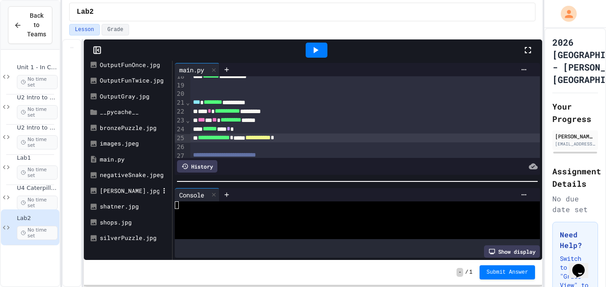
click at [112, 189] on div "noRed.jpg" at bounding box center [129, 191] width 59 height 9
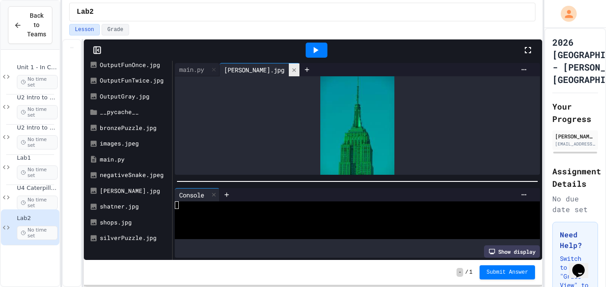
click at [289, 72] on div at bounding box center [294, 69] width 11 height 13
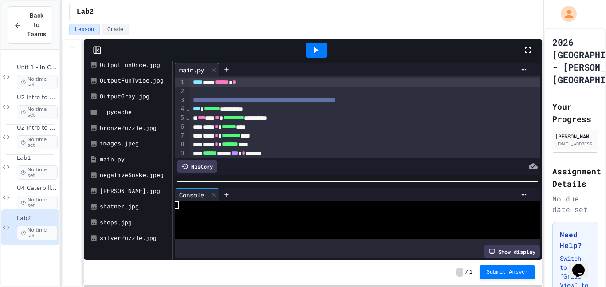
scroll to position [266, 0]
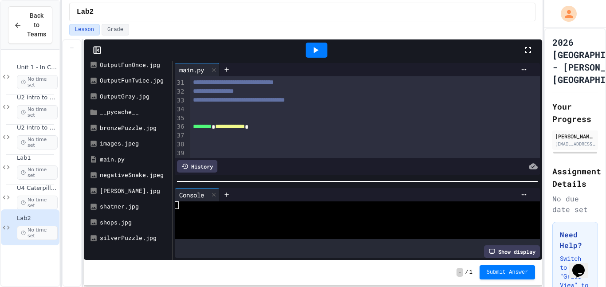
click at [237, 129] on span "**********" at bounding box center [230, 126] width 30 height 6
click at [317, 53] on icon at bounding box center [315, 50] width 11 height 11
click at [118, 187] on div "noRed.jpg" at bounding box center [129, 191] width 59 height 9
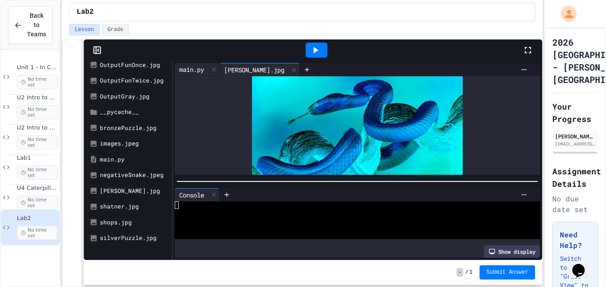
click at [189, 73] on div "main.py" at bounding box center [192, 69] width 34 height 9
